Goal: Find specific page/section: Find specific page/section

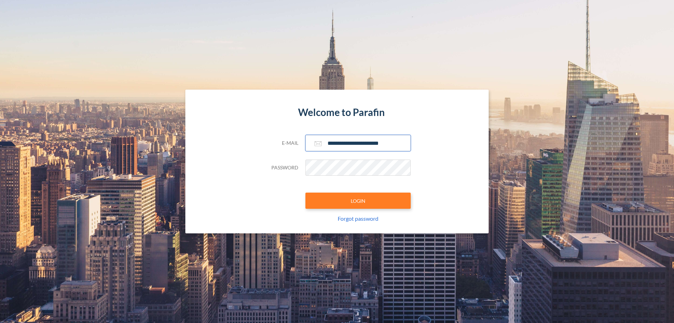
type input "**********"
click at [358, 201] on button "LOGIN" at bounding box center [358, 200] width 105 height 16
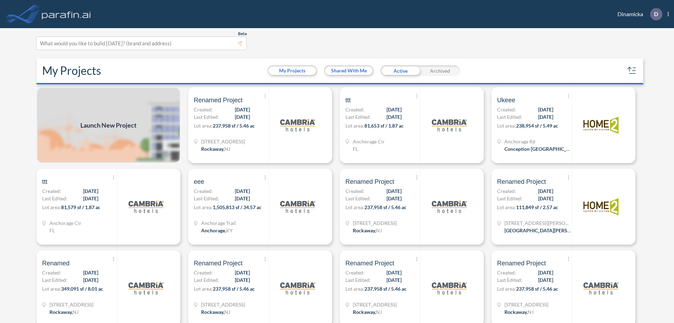
scroll to position [2, 0]
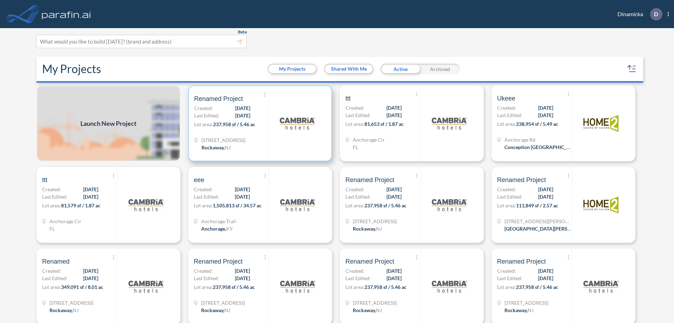
click at [259, 123] on p "Lot area: 237,958 sf / 5.46 ac" at bounding box center [231, 125] width 74 height 10
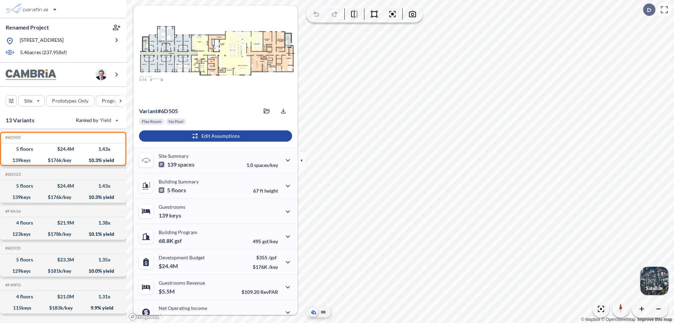
scroll to position [35, 0]
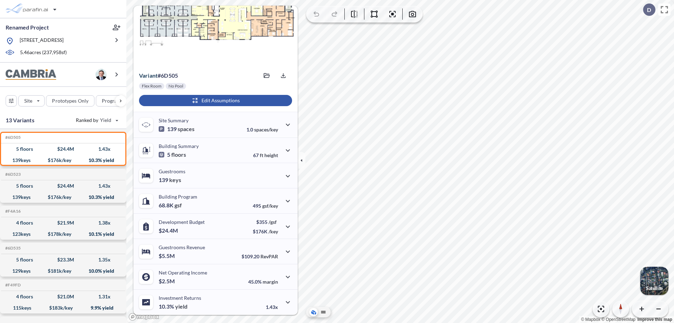
click at [215, 100] on div "button" at bounding box center [215, 100] width 153 height 11
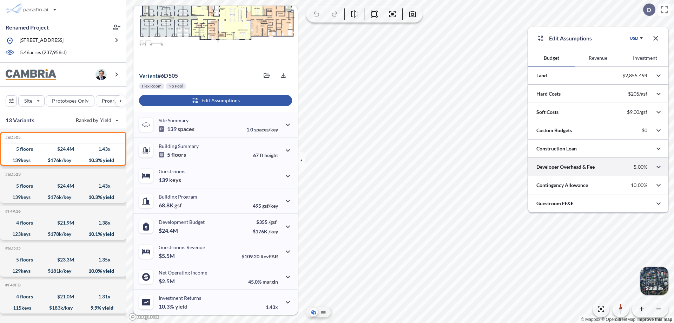
click at [599, 167] on div at bounding box center [598, 167] width 141 height 18
